Goal: Task Accomplishment & Management: Use online tool/utility

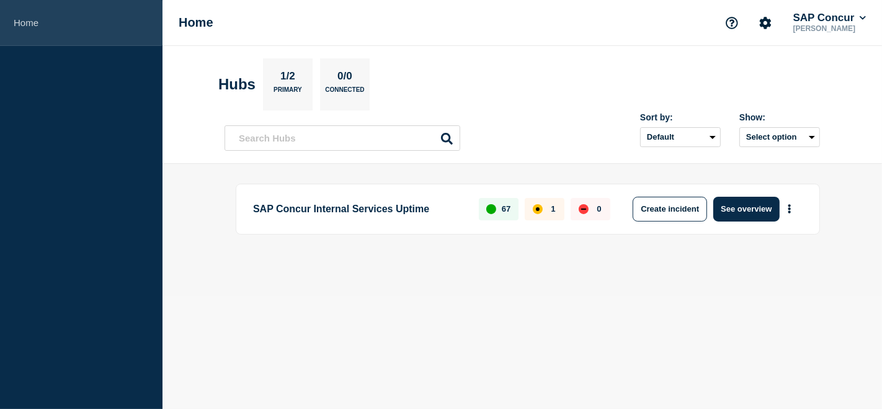
click at [45, 27] on link "Home" at bounding box center [81, 23] width 162 height 46
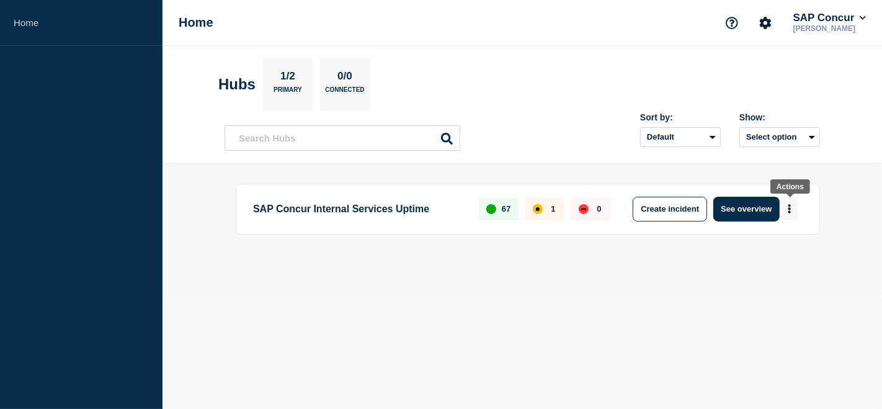
click at [786, 208] on button "More actions" at bounding box center [789, 208] width 16 height 23
click at [782, 240] on button "Create maintenance" at bounding box center [785, 245] width 84 height 11
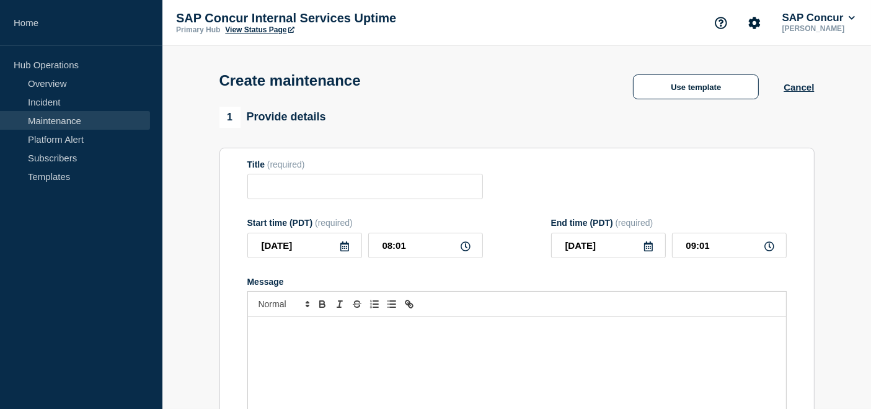
click at [59, 122] on link "Maintenance" at bounding box center [75, 120] width 150 height 19
